Goal: Answer question/provide support

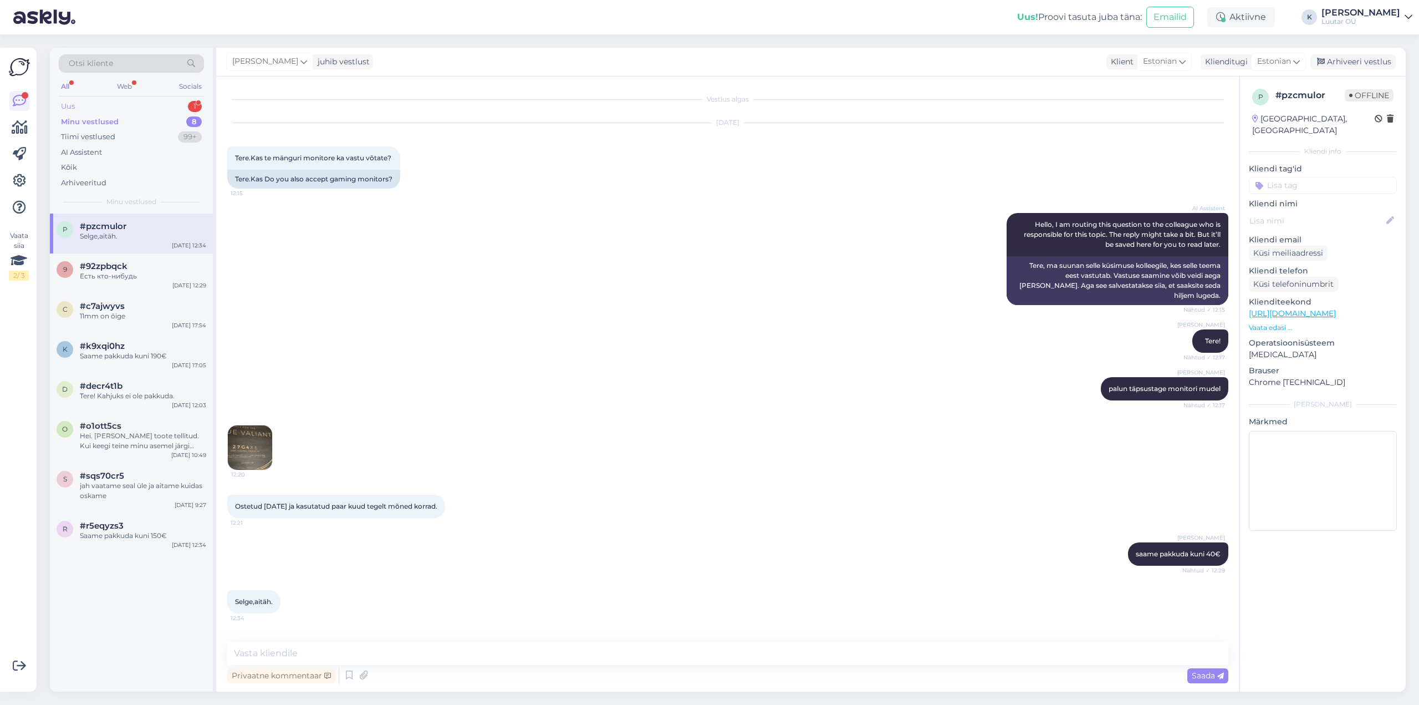
click at [66, 105] on div "Uus" at bounding box center [68, 106] width 14 height 11
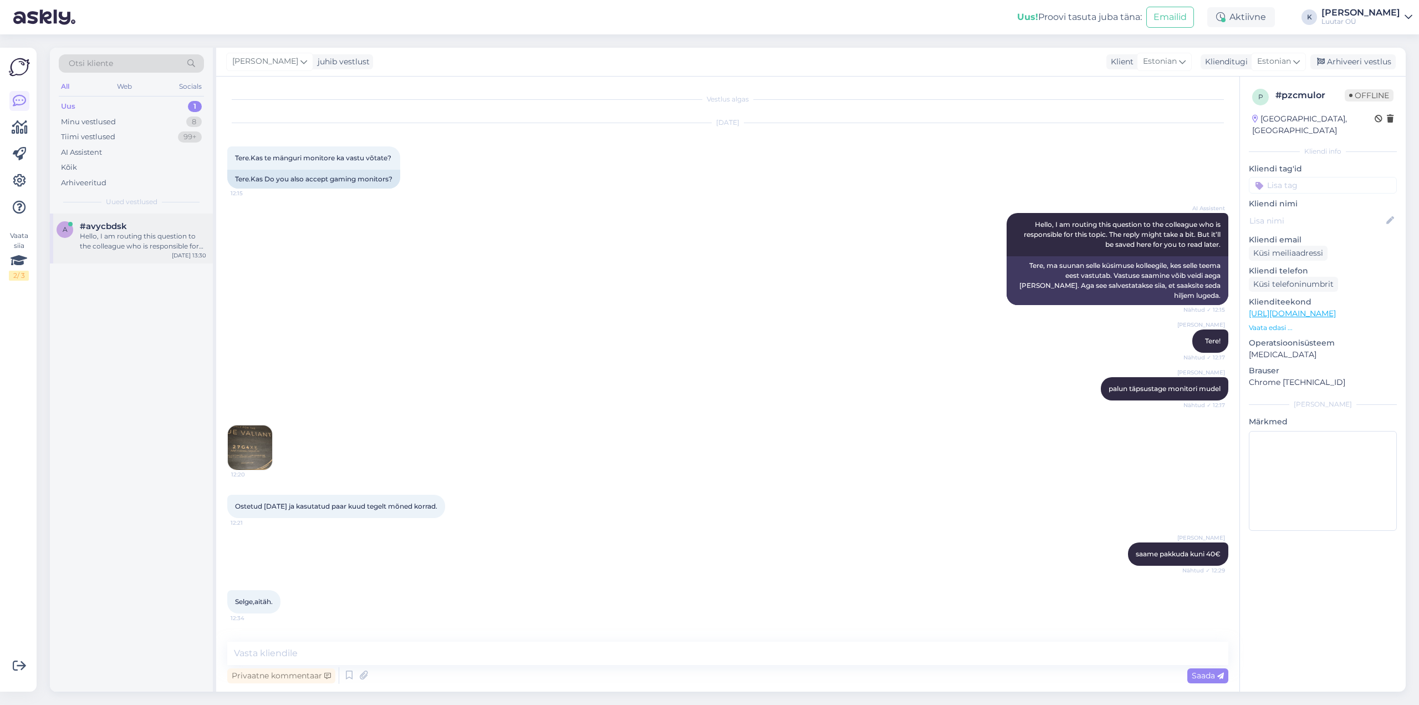
click at [125, 234] on div "Hello, I am routing this question to the colleague who is responsible for this …" at bounding box center [143, 241] width 126 height 20
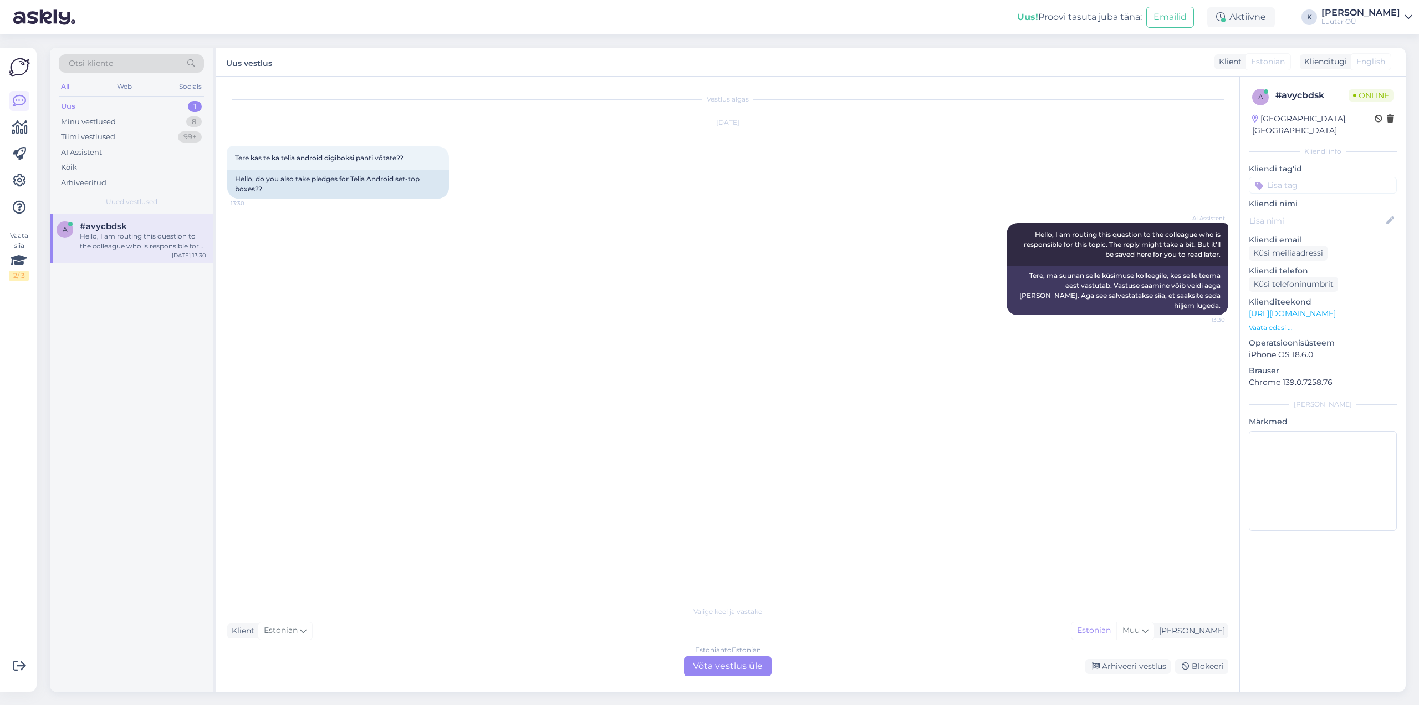
click at [730, 666] on div "Estonian to Estonian Võta vestlus üle" at bounding box center [728, 666] width 88 height 20
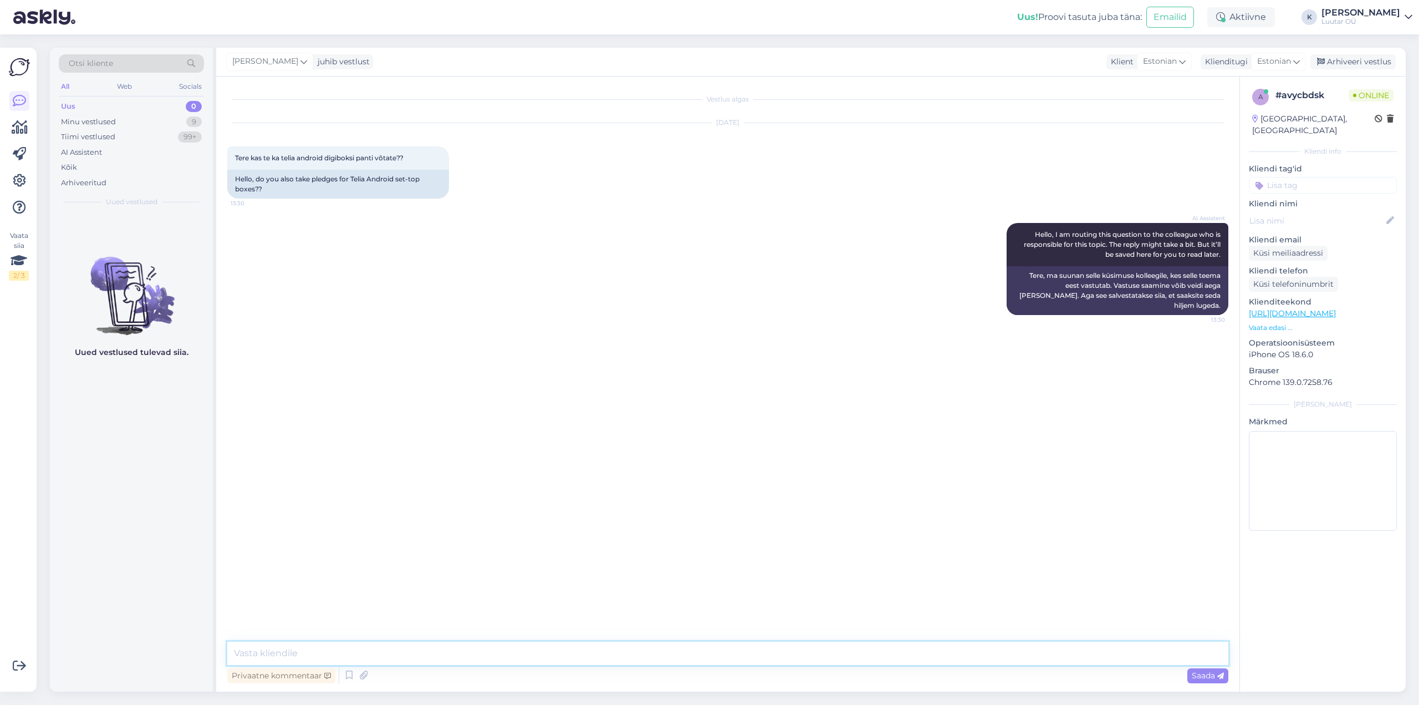
click at [701, 653] on textarea at bounding box center [727, 653] width 1001 height 23
type textarea "Tere!"
type textarea "Digibokse kahjuks vastu ei võeta"
click at [96, 123] on div "Minu vestlused" at bounding box center [88, 121] width 55 height 11
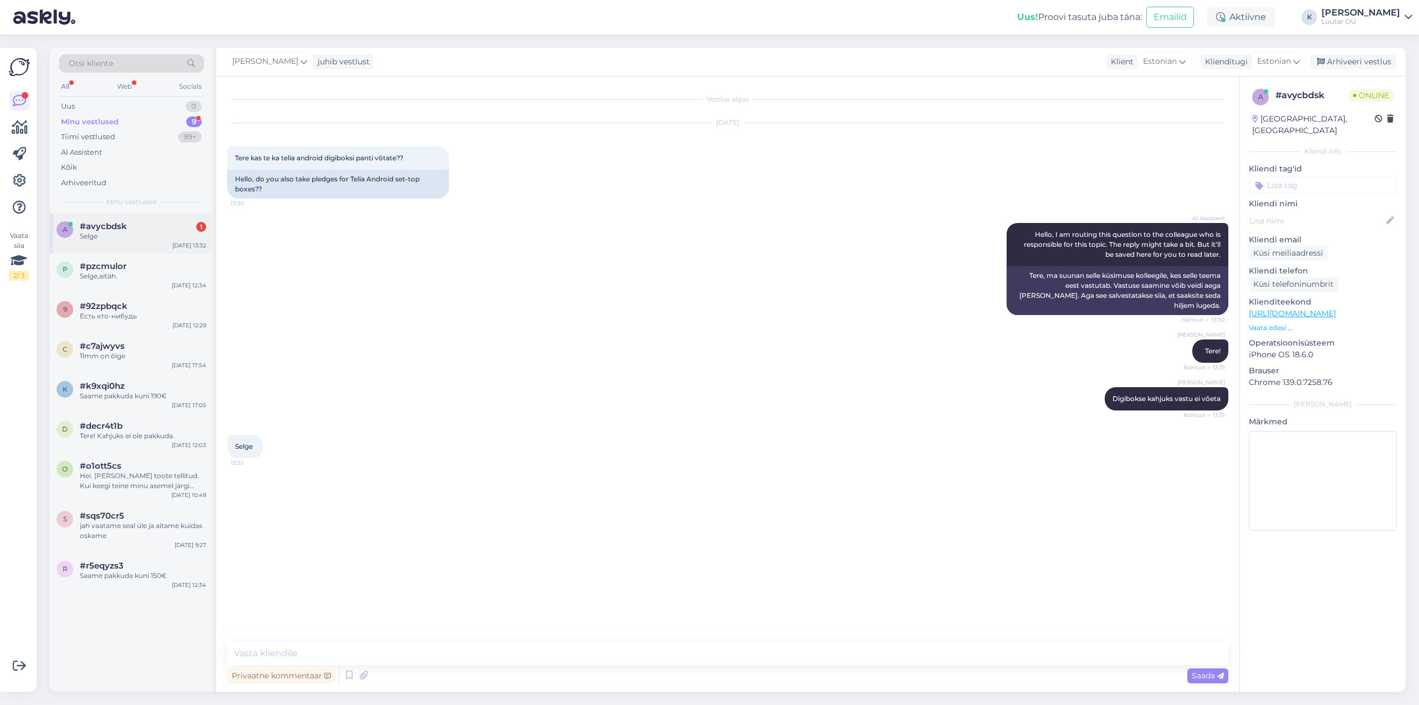
click at [100, 233] on div "Selge" at bounding box center [143, 236] width 126 height 10
click at [75, 104] on div "Uus" at bounding box center [68, 106] width 14 height 11
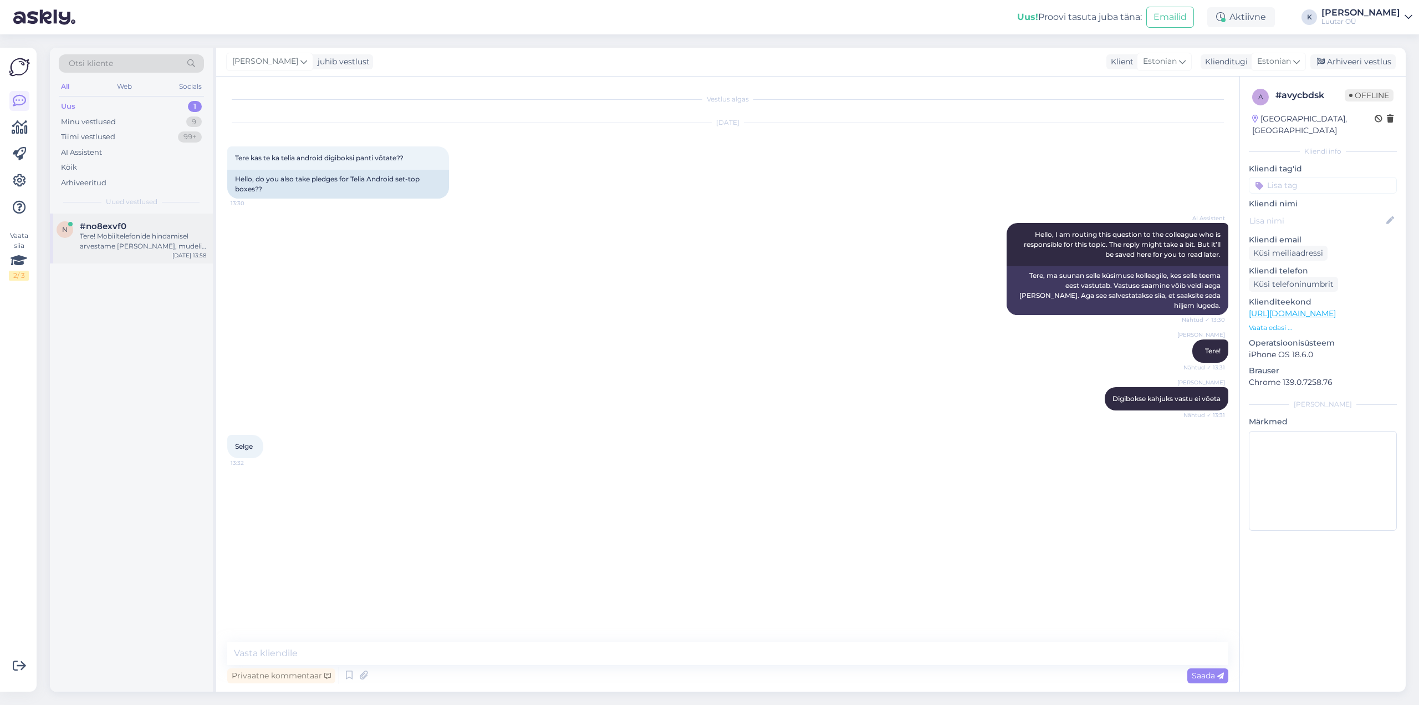
click at [125, 234] on div "Tere! Mobiiltelefonide hindamisel arvestame [PERSON_NAME], mudeli, seisukorra, …" at bounding box center [143, 241] width 126 height 20
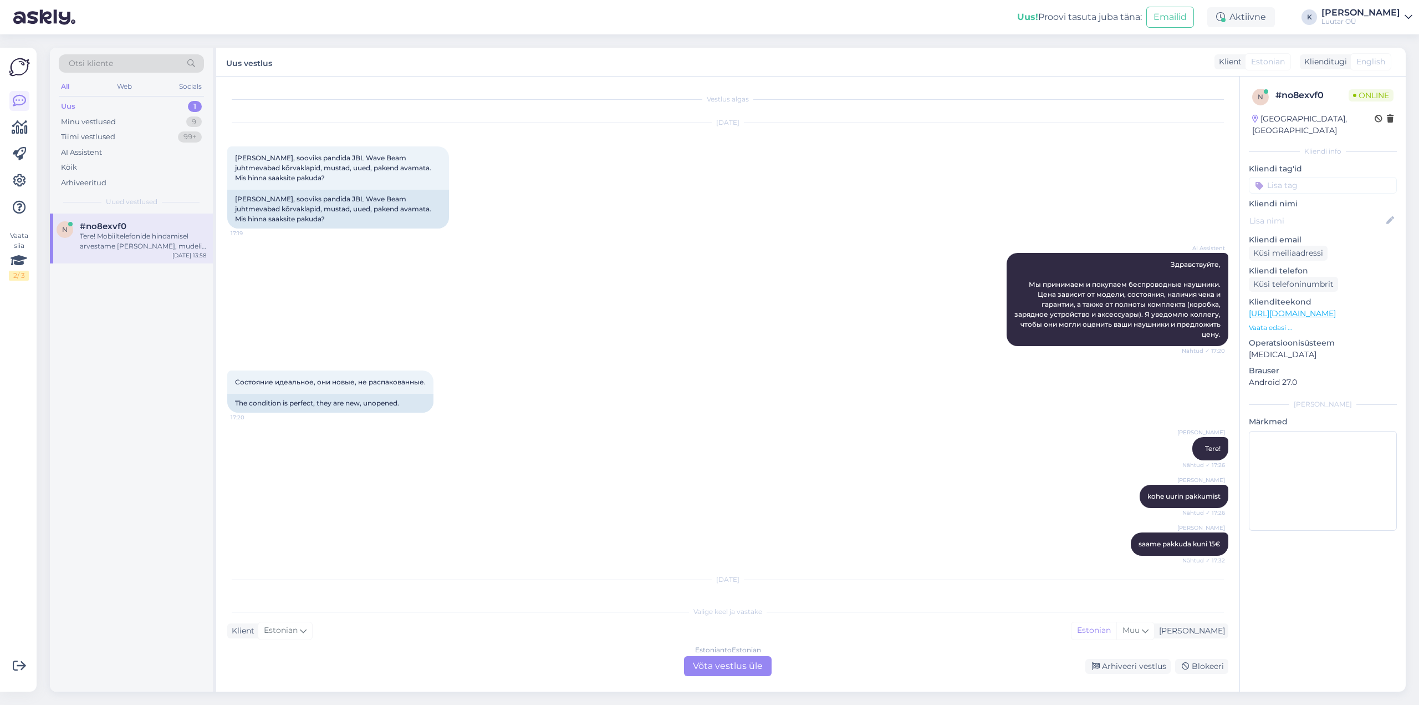
scroll to position [185, 0]
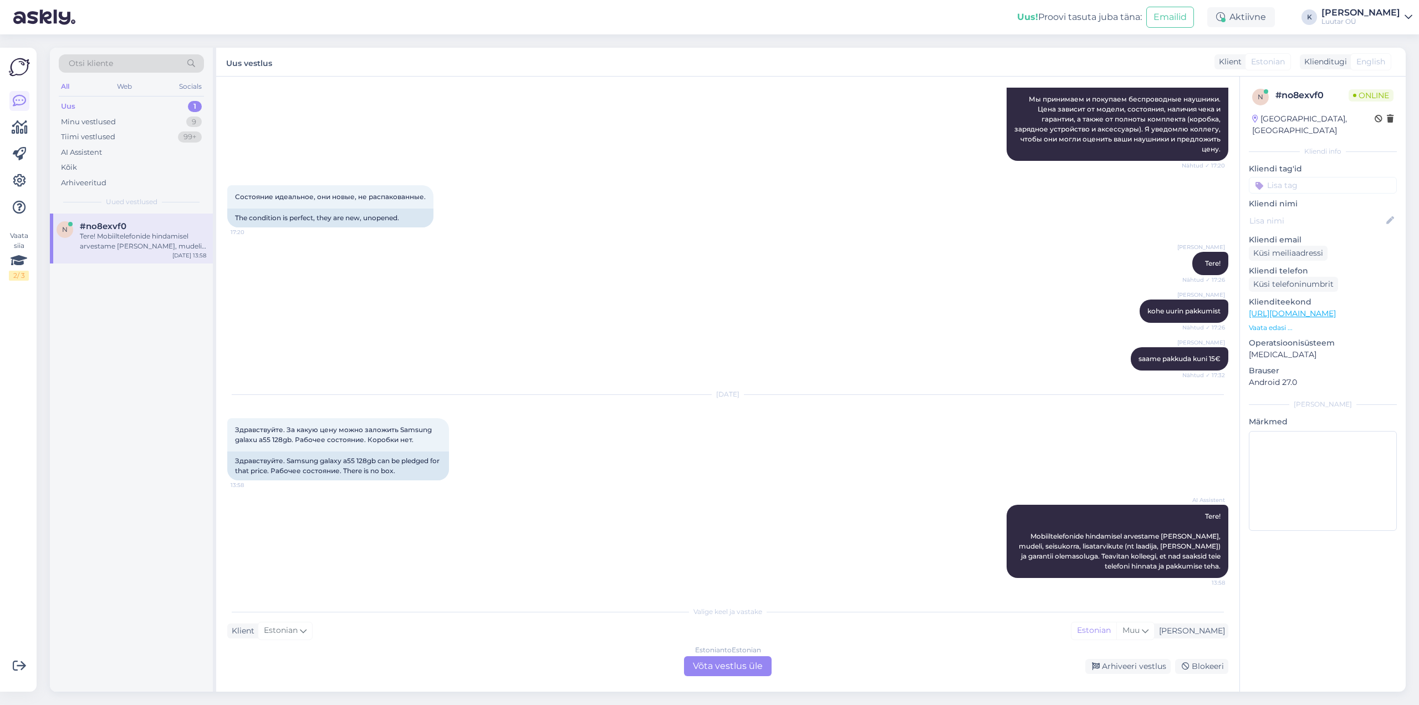
click at [1400, 12] on div "[PERSON_NAME]" at bounding box center [1361, 12] width 79 height 9
click at [1322, 94] on div "Logi välja" at bounding box center [1313, 95] width 197 height 20
